Goal: Task Accomplishment & Management: Manage account settings

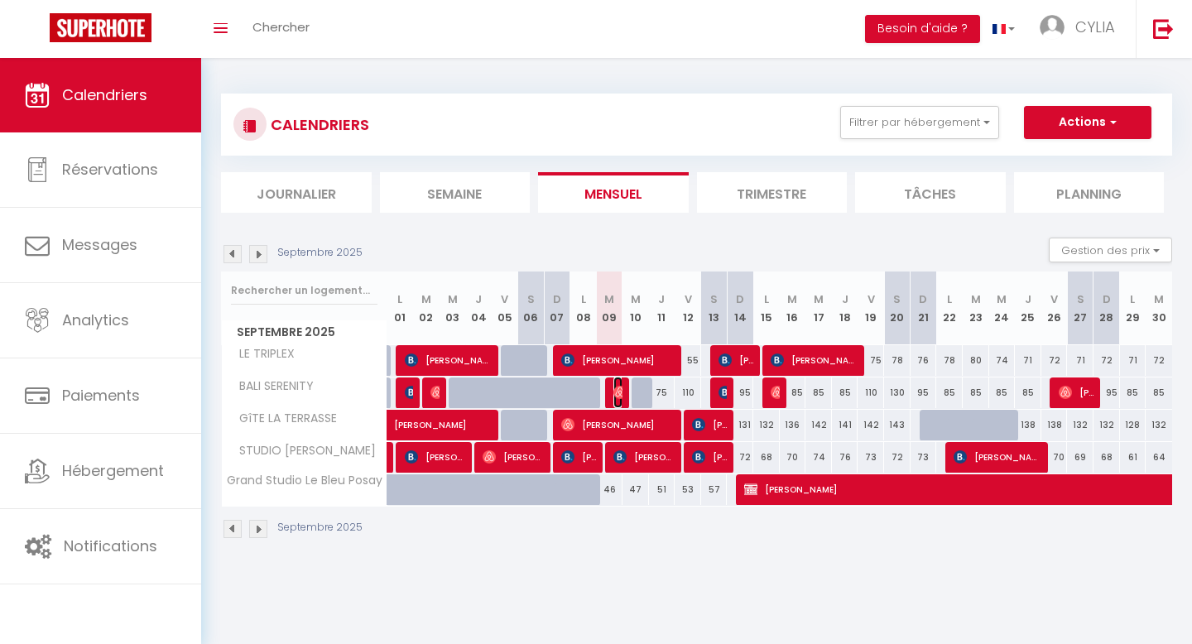
click at [613, 391] on img at bounding box center [619, 392] width 13 height 13
select select "OK"
select select "0"
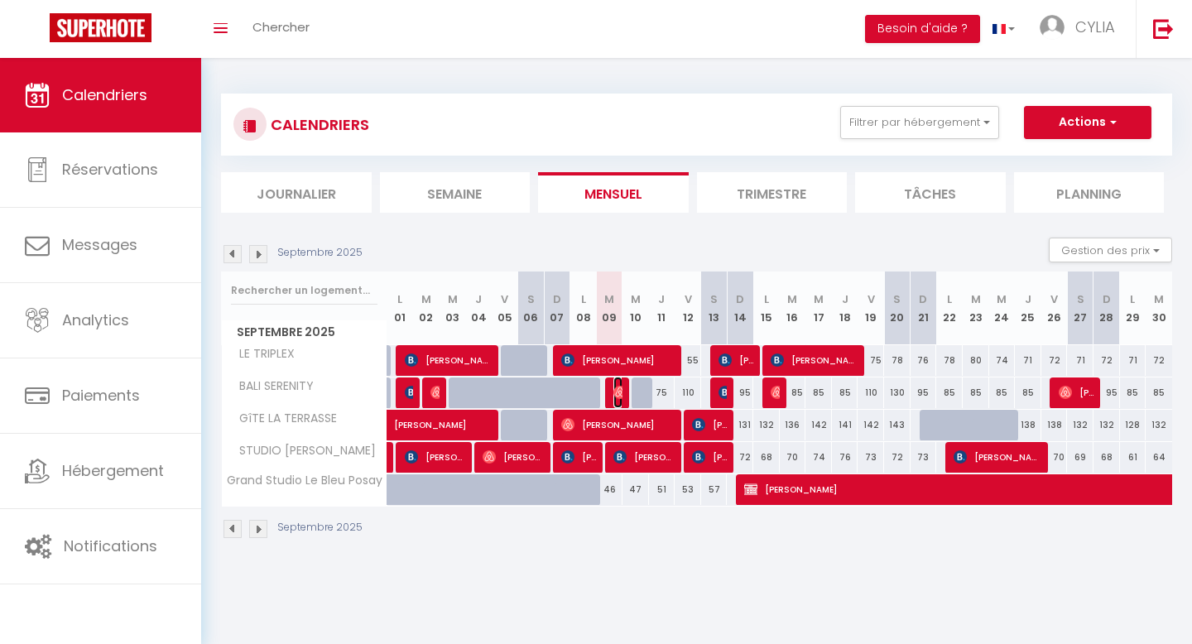
select select "1"
select select
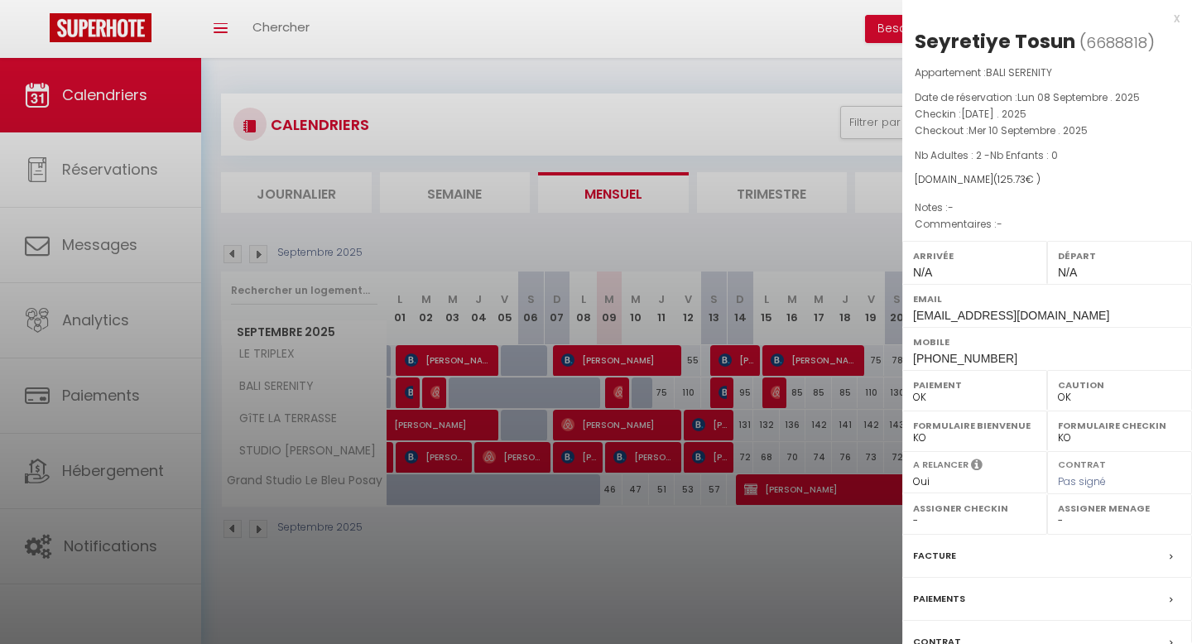
click at [928, 486] on select "Oui Non" at bounding box center [974, 481] width 123 height 15
select select "0"
click at [913, 474] on select "Oui Non" at bounding box center [974, 481] width 123 height 15
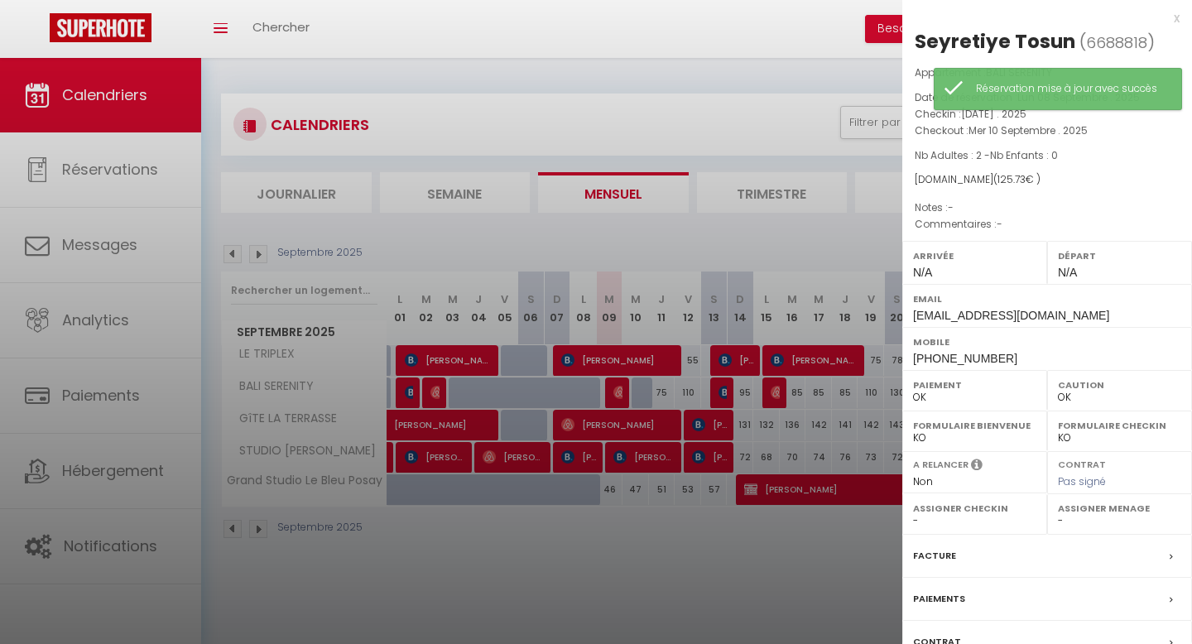
click at [425, 395] on div at bounding box center [596, 322] width 1192 height 644
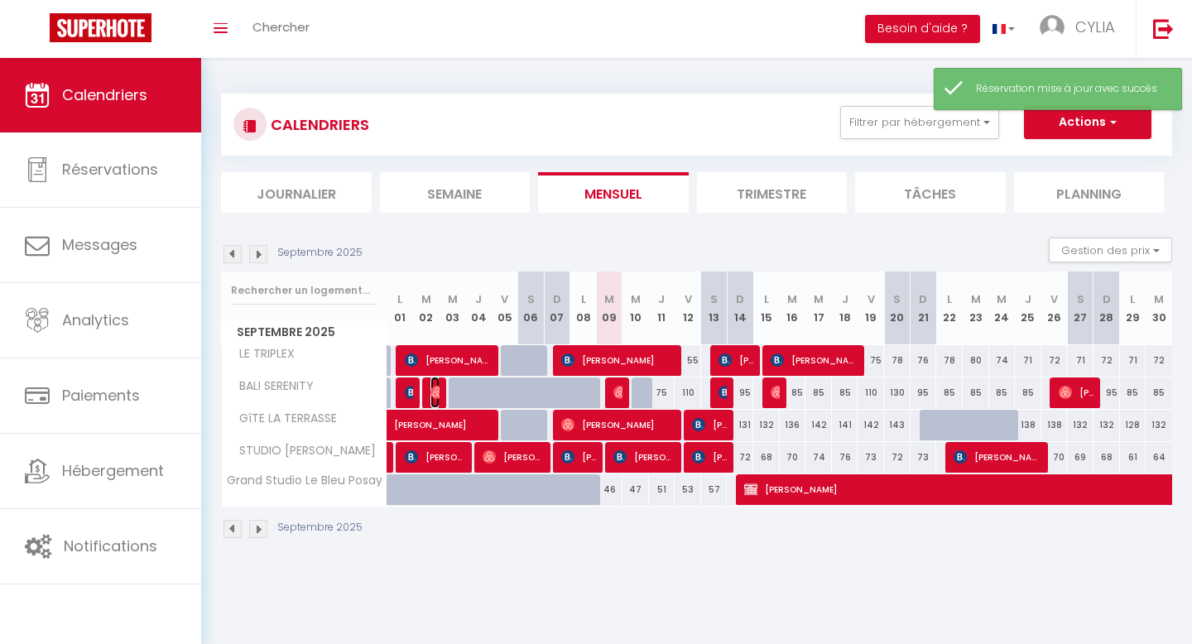
click at [433, 395] on img at bounding box center [436, 392] width 13 height 13
